Goal: Task Accomplishment & Management: Use online tool/utility

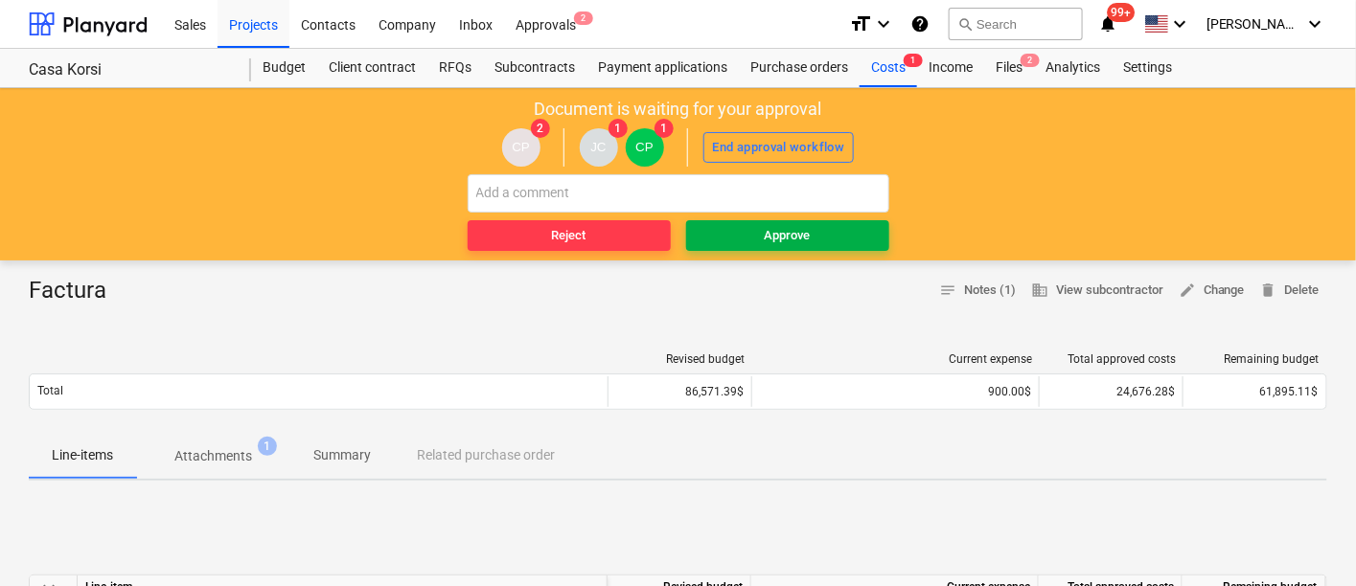
scroll to position [106, 0]
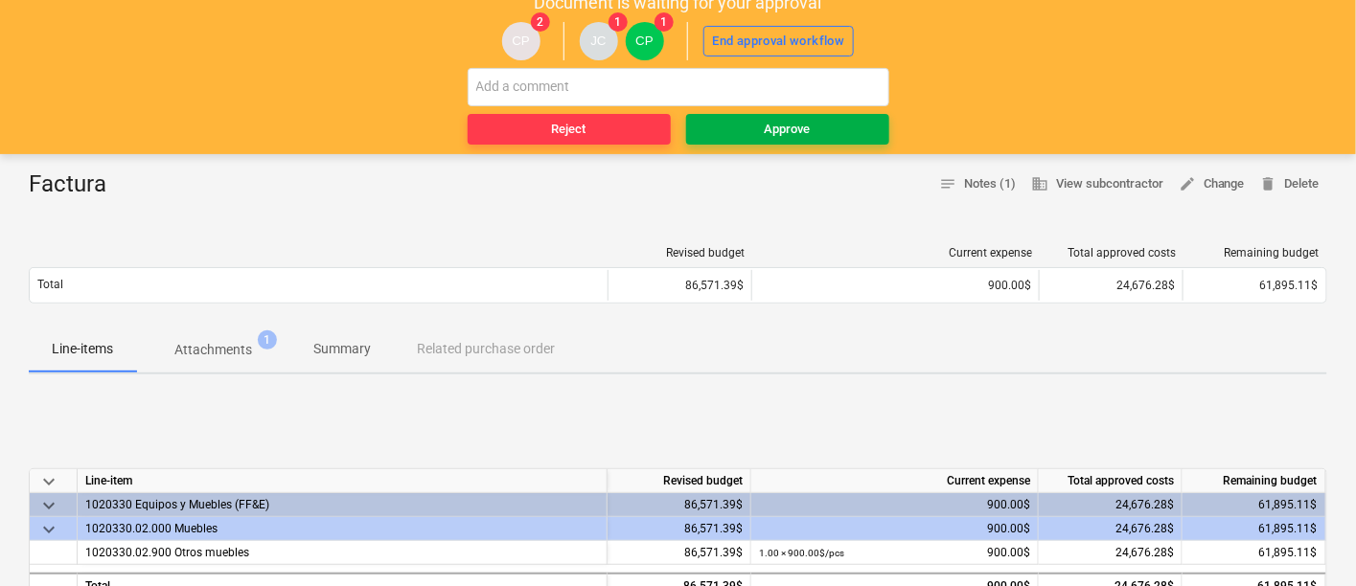
click at [752, 126] on span "Approve" at bounding box center [788, 130] width 188 height 22
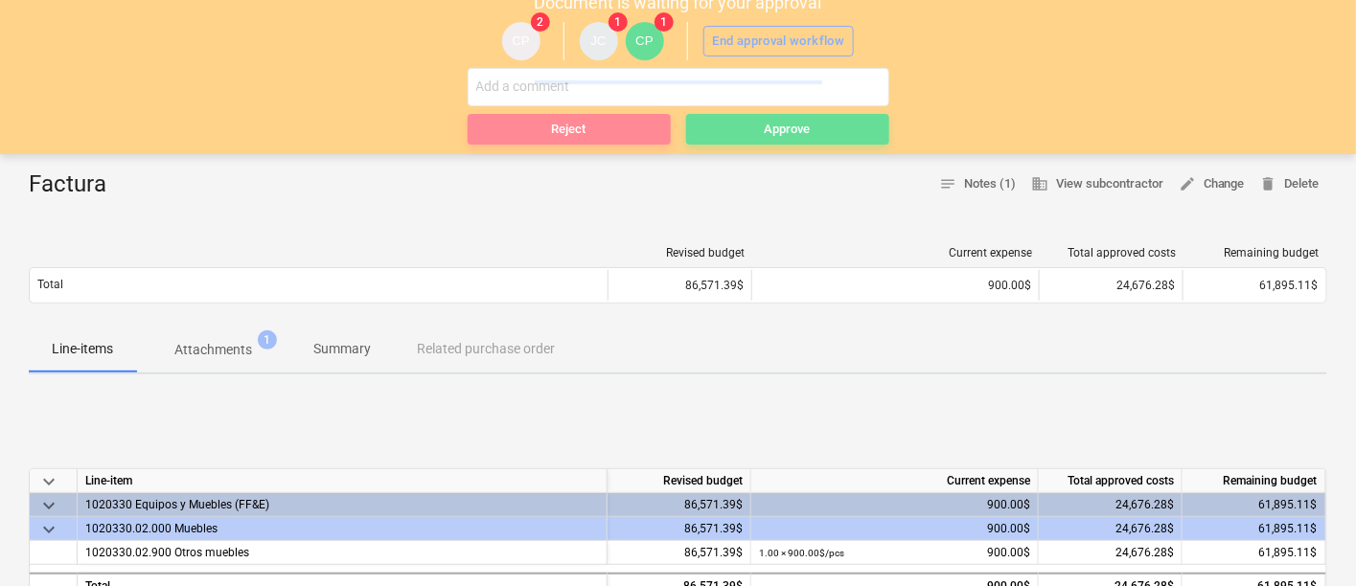
scroll to position [0, 0]
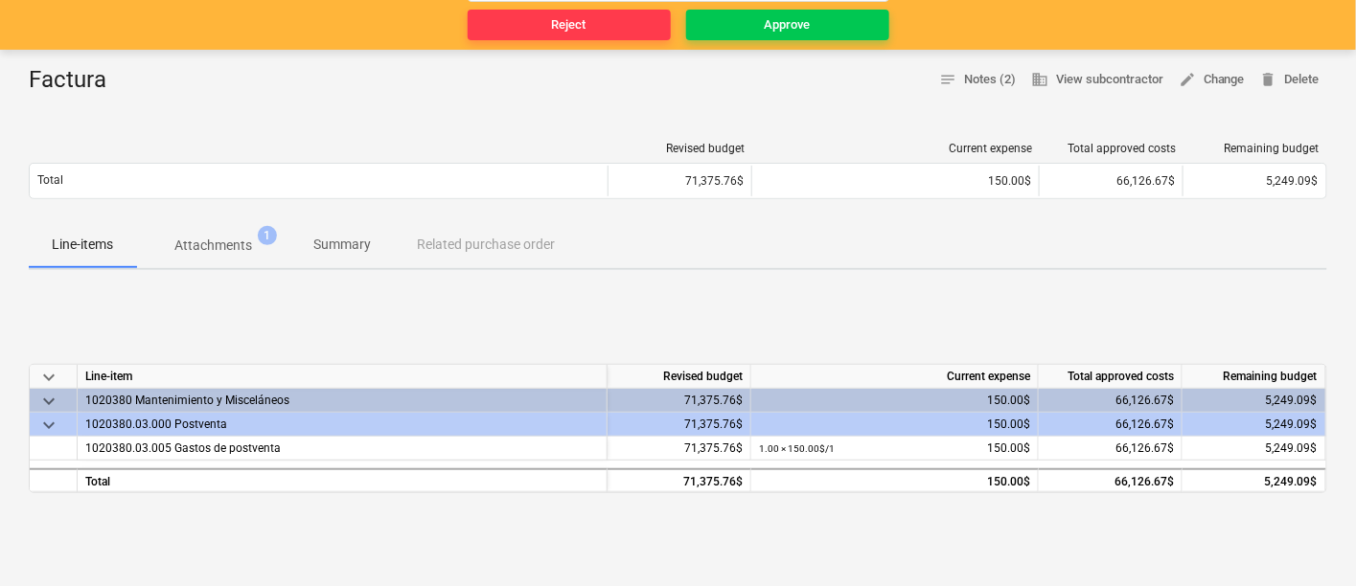
scroll to position [106, 0]
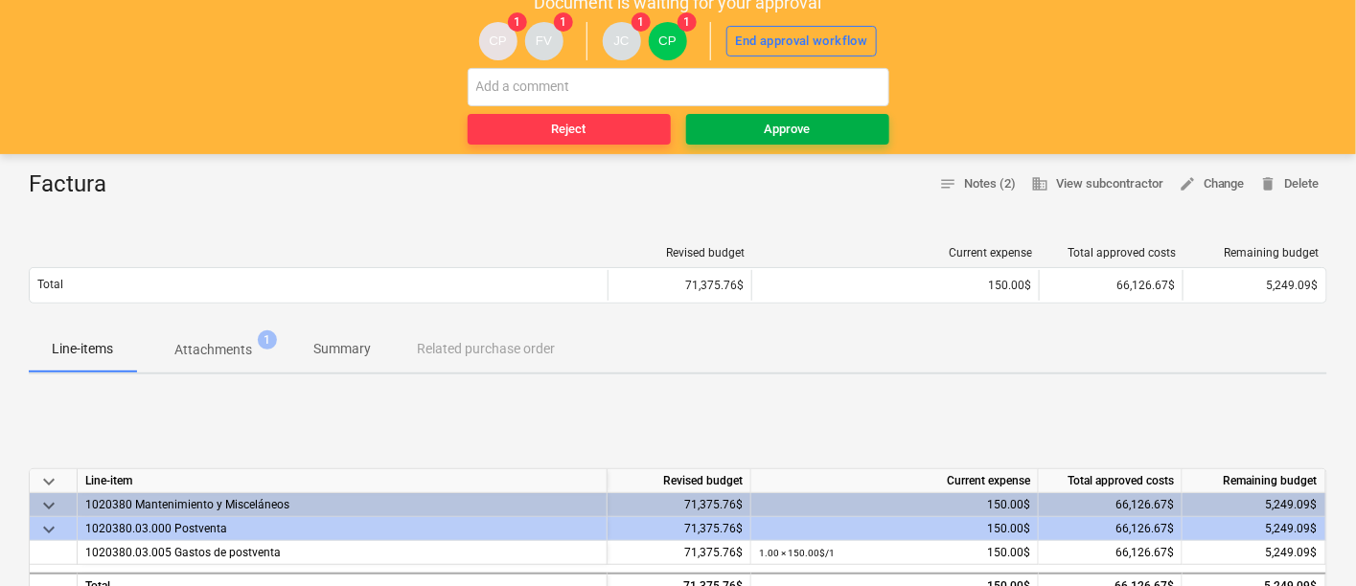
click at [824, 119] on span "Approve" at bounding box center [788, 130] width 188 height 22
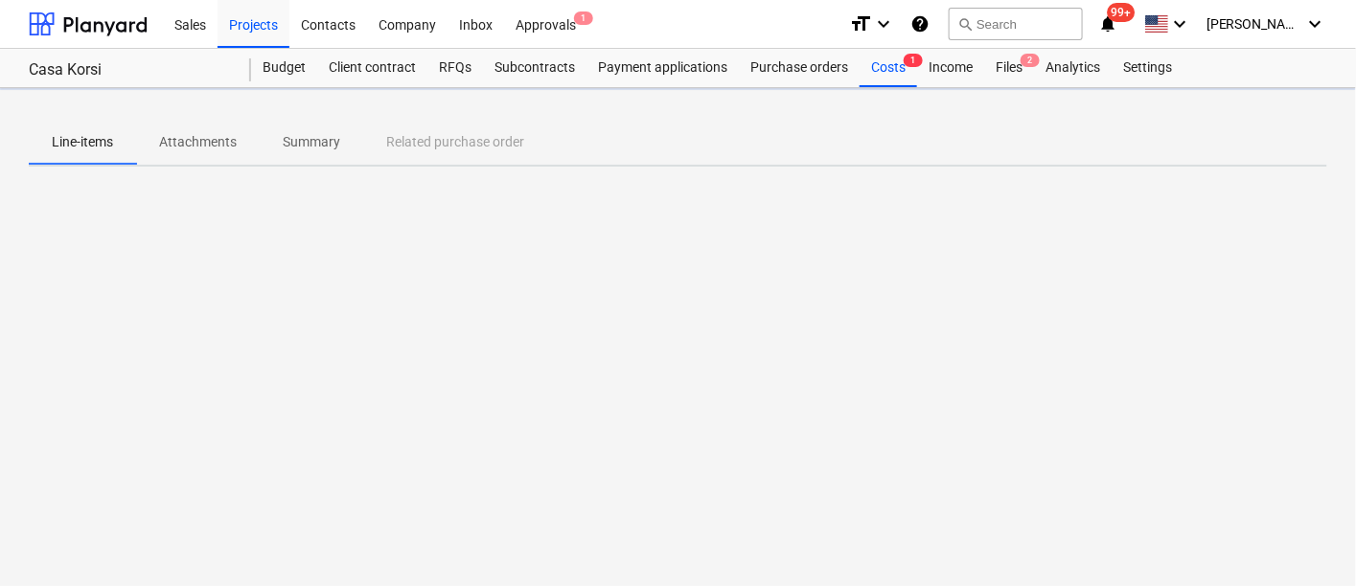
scroll to position [0, 0]
